Goal: Check status: Check status

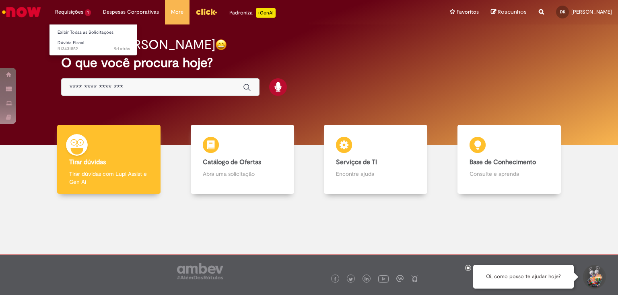
click at [71, 12] on li "Requisições 1 Exibir Todas as Solicitações Dúvida Fiscal 9d atrás 9 dias atrás …" at bounding box center [73, 12] width 48 height 24
click at [72, 30] on link "Exibir Todas as Solicitações" at bounding box center [93, 32] width 88 height 9
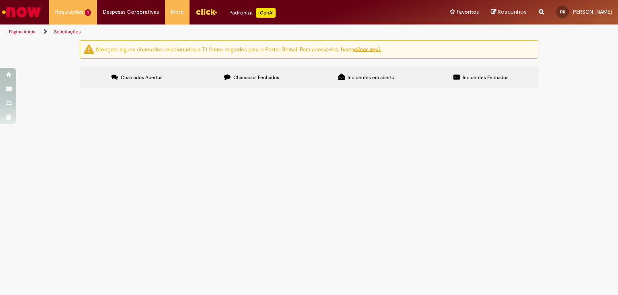
click at [0, 0] on span "Lançamento indevido da NF 408624-001, no estoque de BRCC, a NF408624 foi cancel…" at bounding box center [0, 0] width 0 height 0
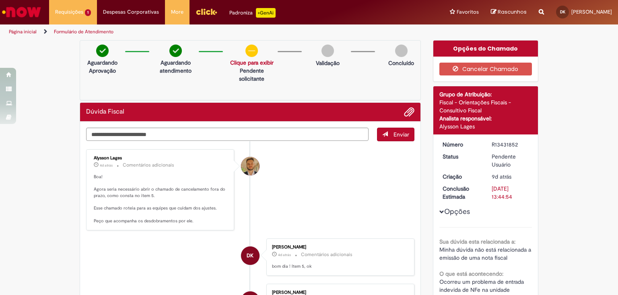
click at [21, 32] on link "Página inicial" at bounding box center [23, 32] width 28 height 6
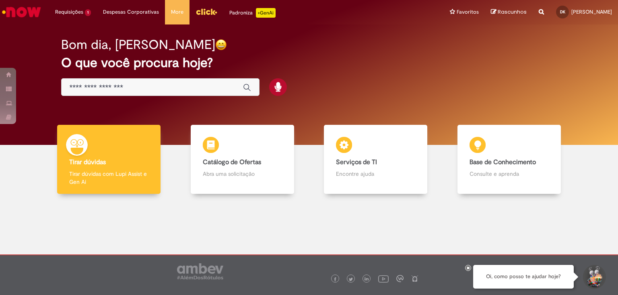
click at [95, 87] on input "Basta digitar aqui" at bounding box center [152, 87] width 165 height 9
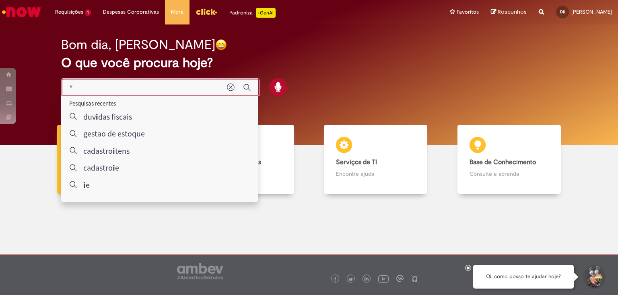
type input "**"
